Goal: Information Seeking & Learning: Learn about a topic

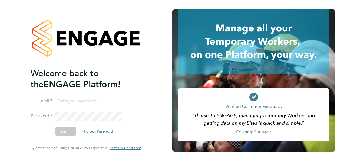
type input "megan@educationmattersgroup.co.uk"
click at [65, 132] on button "Sign In" at bounding box center [65, 131] width 21 height 9
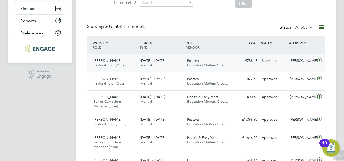
click at [321, 60] on icon at bounding box center [319, 60] width 7 height 4
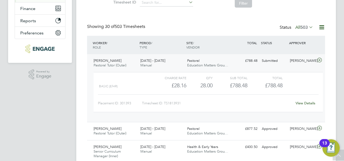
click at [321, 60] on icon at bounding box center [319, 60] width 7 height 4
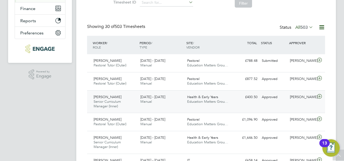
click at [319, 97] on icon at bounding box center [319, 96] width 7 height 4
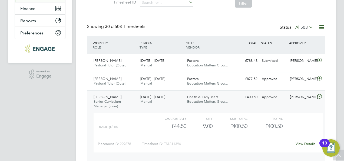
click at [301, 141] on link "View Details" at bounding box center [306, 143] width 20 height 5
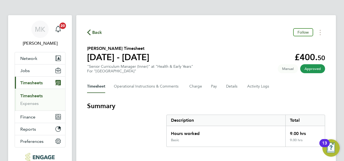
click at [35, 96] on link "Timesheets" at bounding box center [31, 95] width 22 height 5
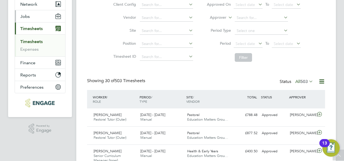
click at [31, 17] on button "Jobs" at bounding box center [40, 16] width 50 height 12
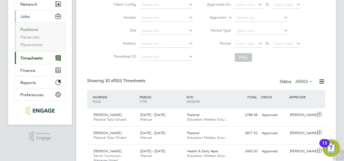
click at [36, 28] on link "Positions" at bounding box center [29, 29] width 18 height 5
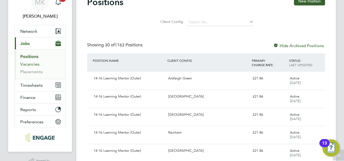
click at [35, 66] on link "Vacancies" at bounding box center [29, 63] width 19 height 5
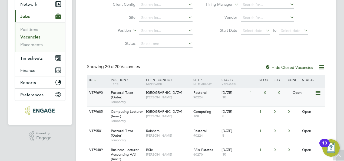
click at [130, 94] on span "Pastoral Tutor (Outer)" at bounding box center [122, 94] width 22 height 9
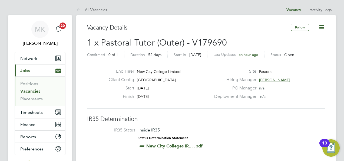
click at [99, 10] on link "All Vacancies" at bounding box center [91, 9] width 31 height 5
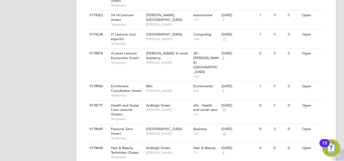
scroll to position [217, 0]
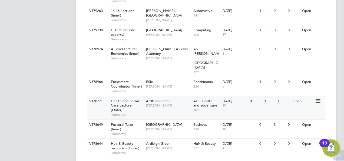
click at [135, 96] on div "Health and Social Care Lecturer (Outer) Temporary" at bounding box center [126, 107] width 38 height 23
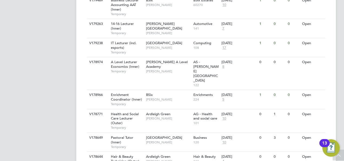
scroll to position [244, 0]
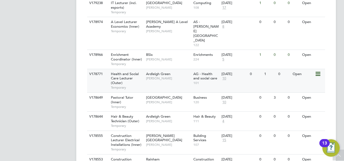
click at [135, 69] on div "Health and Social Care Lecturer (Outer) Temporary" at bounding box center [126, 80] width 38 height 23
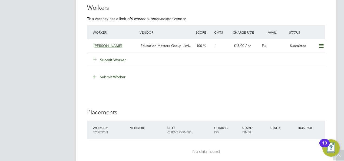
scroll to position [839, 0]
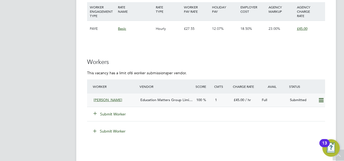
click at [123, 99] on div "[PERSON_NAME]" at bounding box center [115, 100] width 47 height 9
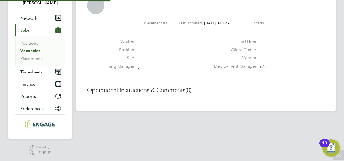
scroll to position [3, 3]
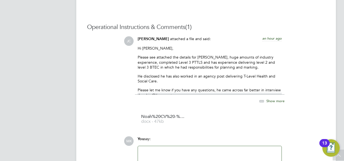
click at [270, 101] on span "Show more" at bounding box center [276, 101] width 18 height 5
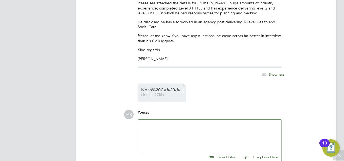
click at [167, 92] on span "Noah%20CV%20-%20Health%20and%20Social%20Care" at bounding box center [162, 90] width 43 height 4
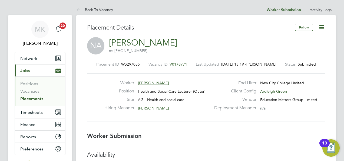
click at [107, 11] on link "Back To Vacancy" at bounding box center [94, 9] width 37 height 5
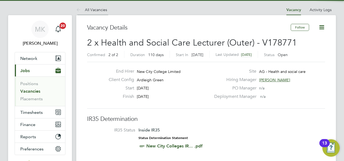
click at [92, 7] on li "All Vacancies" at bounding box center [91, 9] width 31 height 11
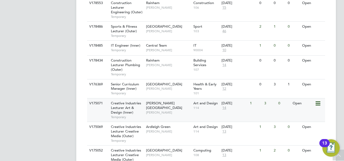
scroll to position [412, 0]
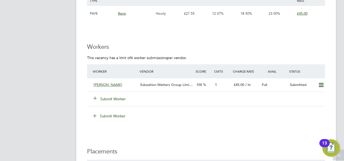
scroll to position [848, 0]
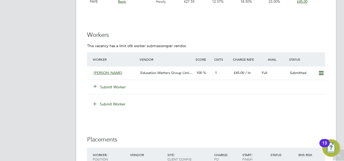
scroll to position [785, 0]
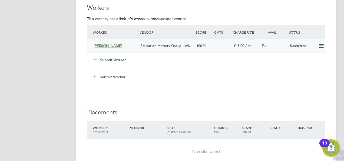
click at [146, 45] on span "Education Matters Group Limi…" at bounding box center [167, 45] width 52 height 5
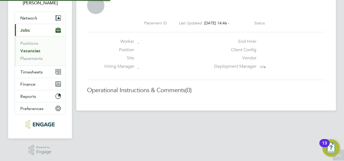
scroll to position [3, 3]
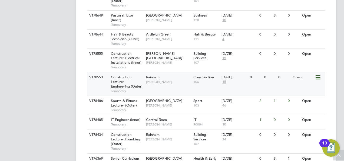
scroll to position [358, 0]
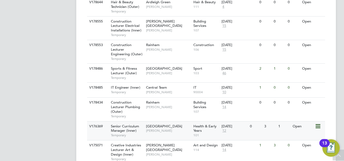
click at [133, 124] on span "Senior Curriculum Manager (Inner)" at bounding box center [125, 128] width 28 height 9
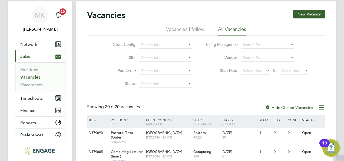
scroll to position [0, 0]
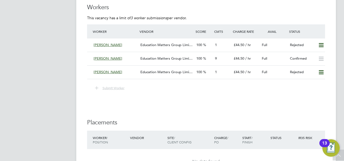
scroll to position [812, 0]
